Goal: Navigation & Orientation: Find specific page/section

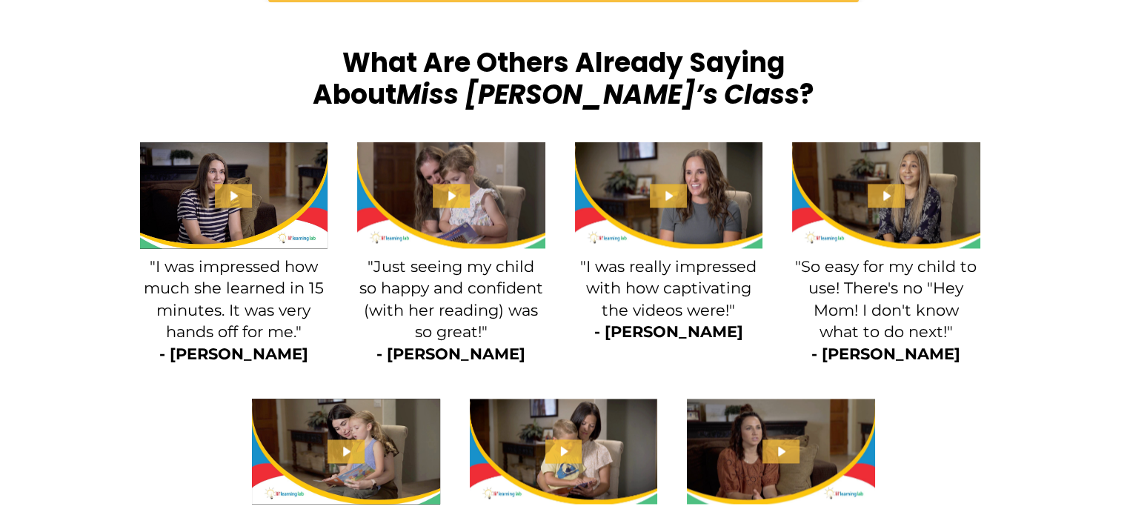
scroll to position [1927, 0]
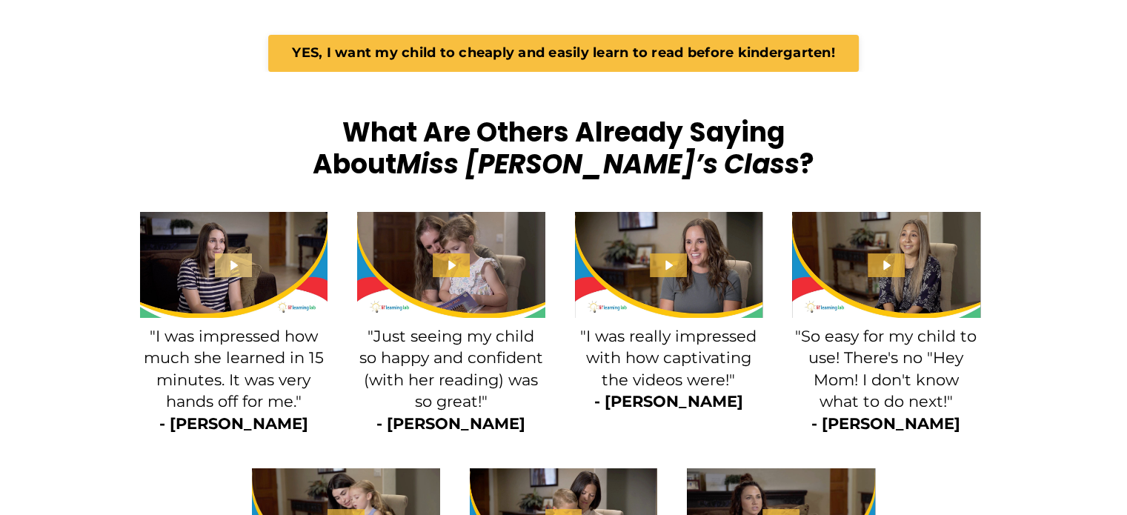
click at [244, 253] on icon "Play Video: file-uploads/sites/2147505858/video/4c23a5-427-264b-fa88-2c45d7d4d3…" at bounding box center [233, 265] width 37 height 24
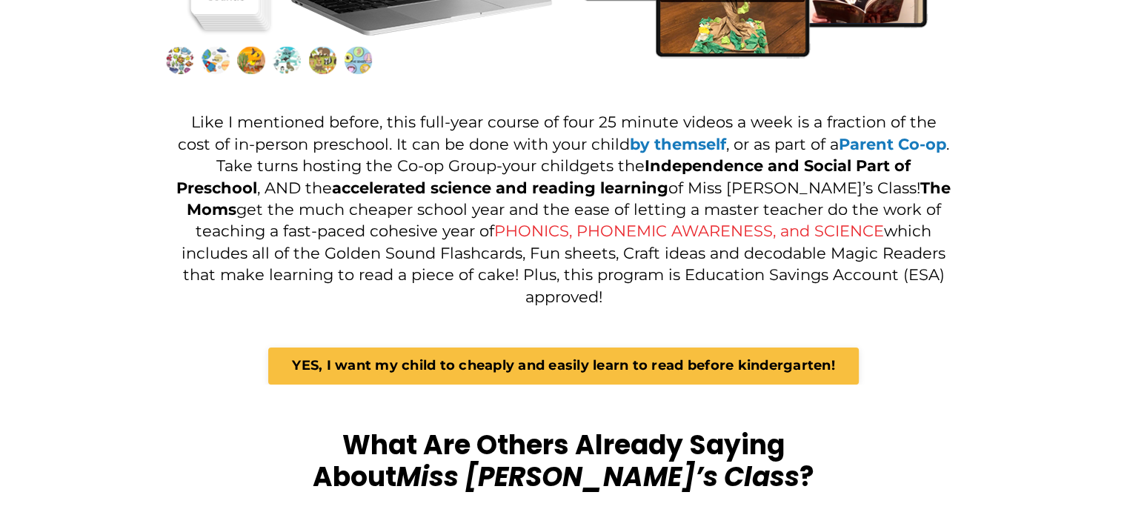
scroll to position [1556, 0]
